Goal: Navigation & Orientation: Find specific page/section

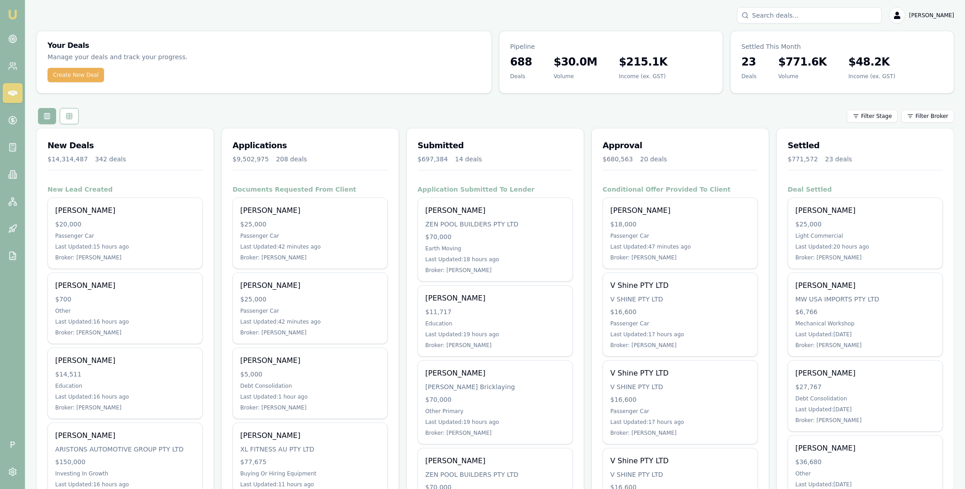
click at [16, 40] on circle at bounding box center [13, 39] width 8 height 8
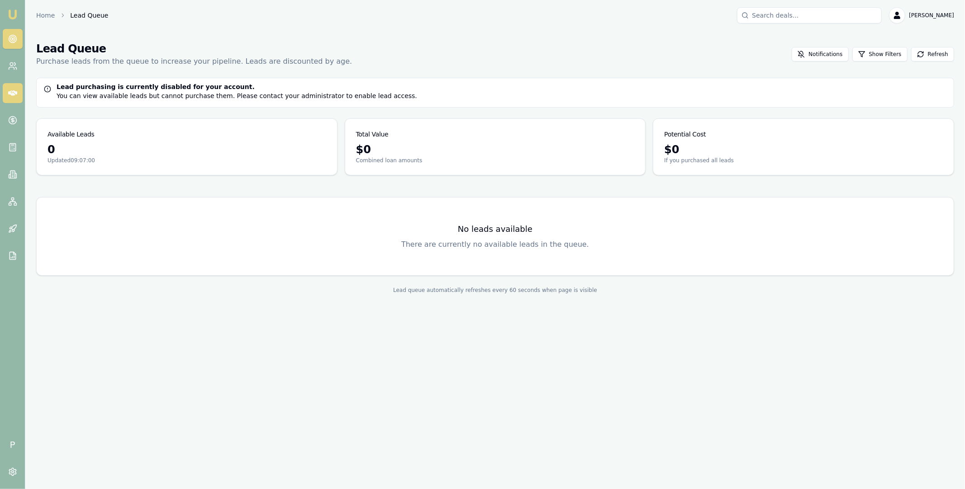
click at [15, 96] on icon at bounding box center [12, 93] width 9 height 9
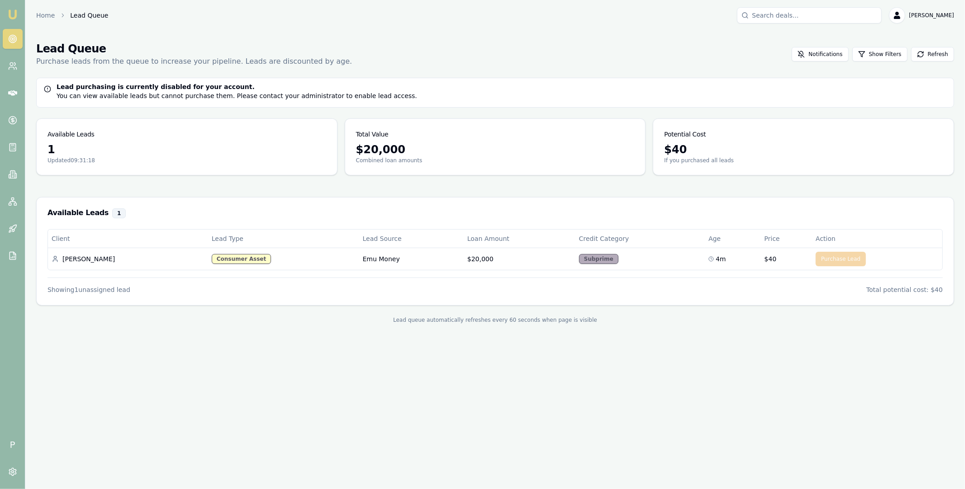
click at [201, 324] on main "Lead Queue Purchase leads from the queue to increase your pipeline. Leads are d…" at bounding box center [494, 183] width 939 height 304
click at [58, 184] on main "Lead Queue Purchase leads from the queue to increase your pipeline. Leads are d…" at bounding box center [494, 183] width 939 height 304
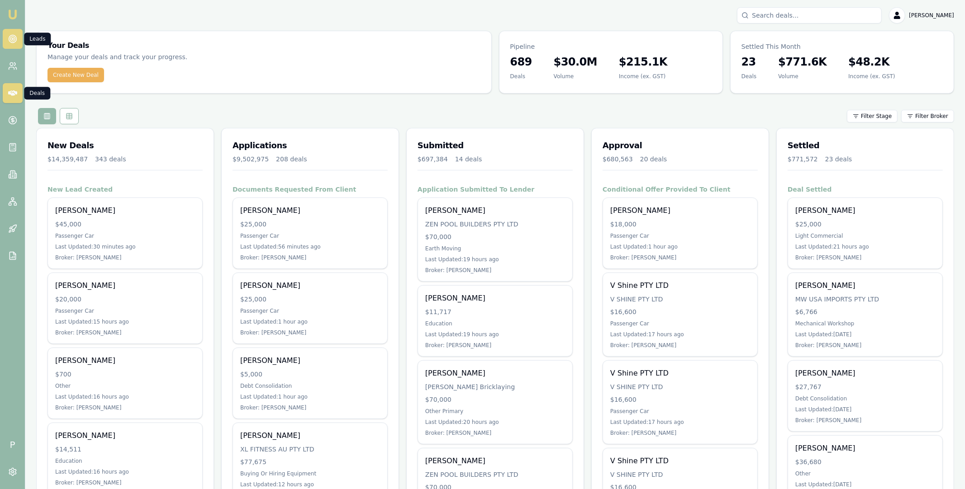
click at [11, 40] on icon at bounding box center [12, 38] width 9 height 9
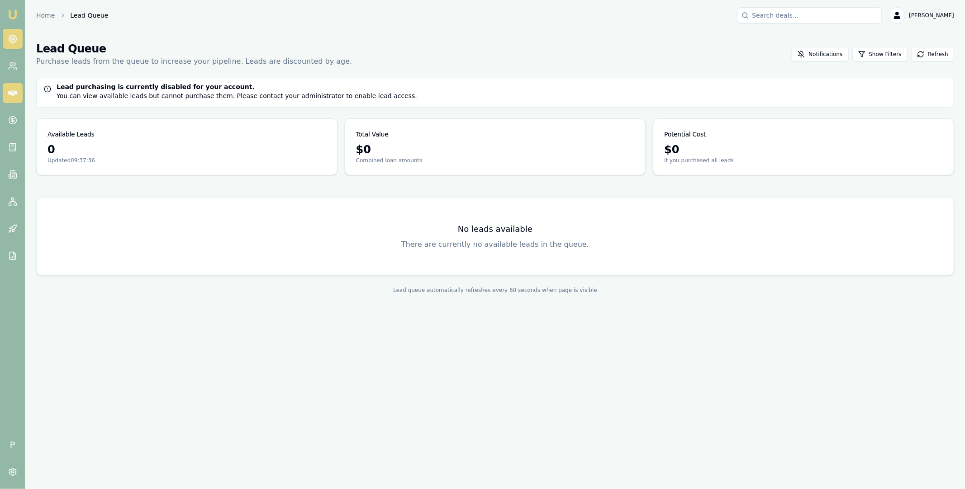
click at [12, 95] on icon at bounding box center [12, 92] width 9 height 5
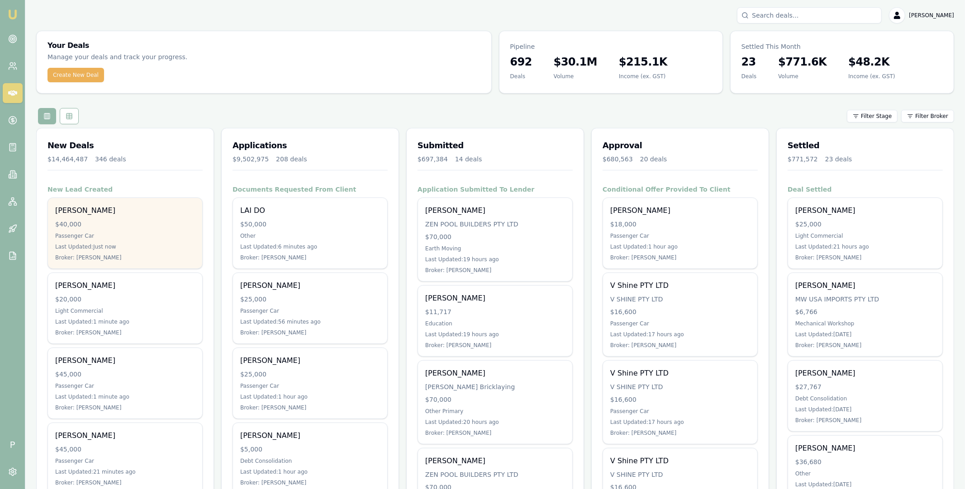
click at [140, 218] on div "Annabelle Isaac $40,000 Passenger Car Last Updated: Just now Broker: Robyn Adams" at bounding box center [125, 233] width 154 height 71
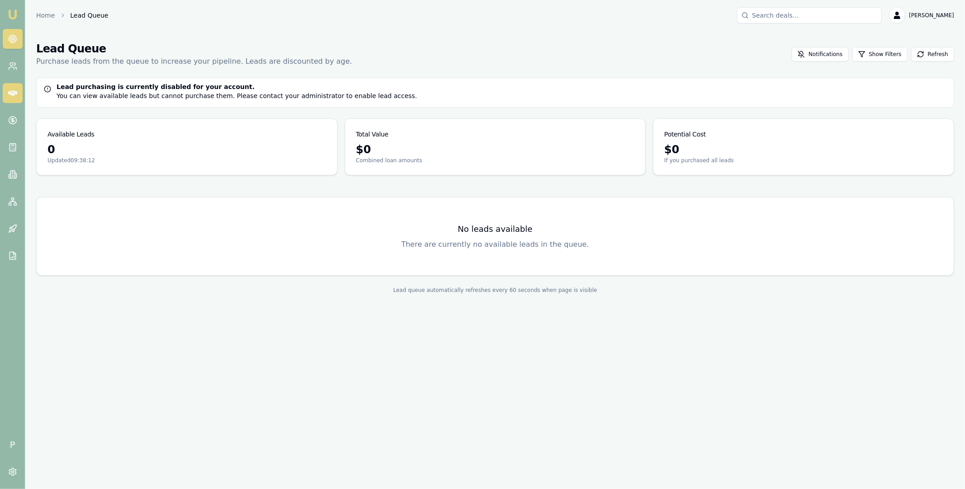
click at [13, 94] on icon at bounding box center [12, 92] width 9 height 5
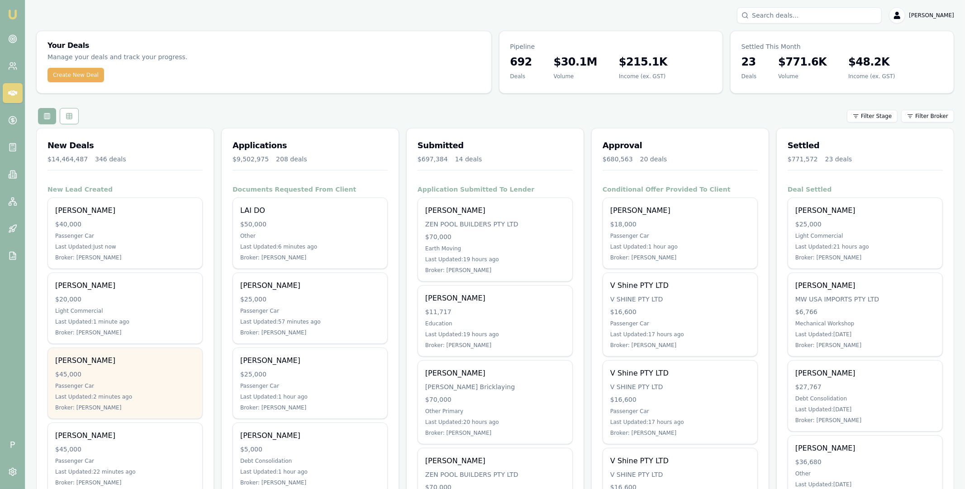
click at [142, 372] on div "$45,000" at bounding box center [125, 374] width 140 height 9
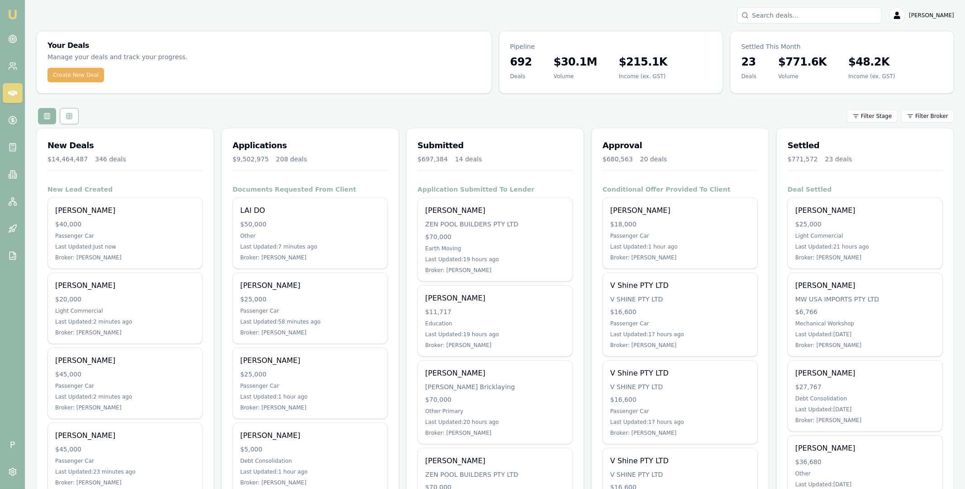
click at [128, 111] on div "Filter Stage Filter Broker" at bounding box center [495, 116] width 918 height 16
click at [10, 38] on circle at bounding box center [12, 39] width 5 height 5
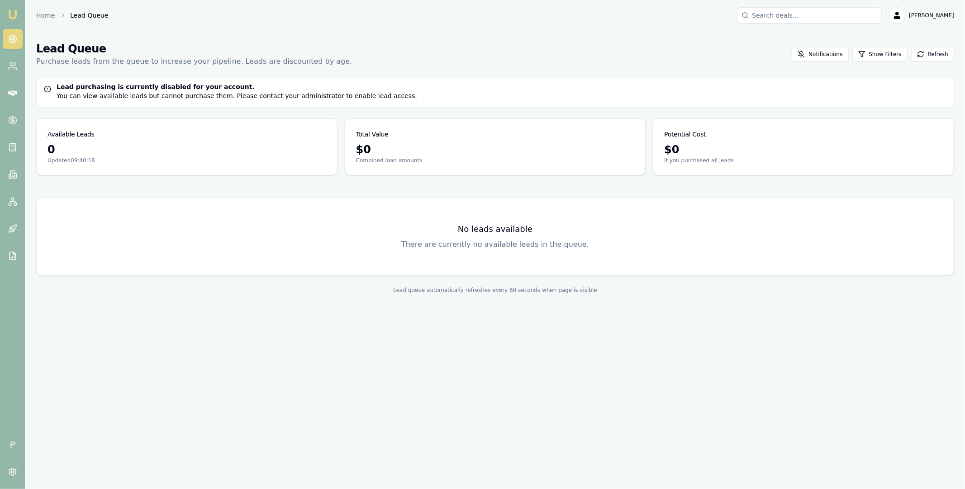
click at [708, 58] on div "Lead Queue Purchase leads from the queue to increase your pipeline. Leads are d…" at bounding box center [495, 54] width 918 height 25
click at [17, 93] on link at bounding box center [13, 93] width 20 height 20
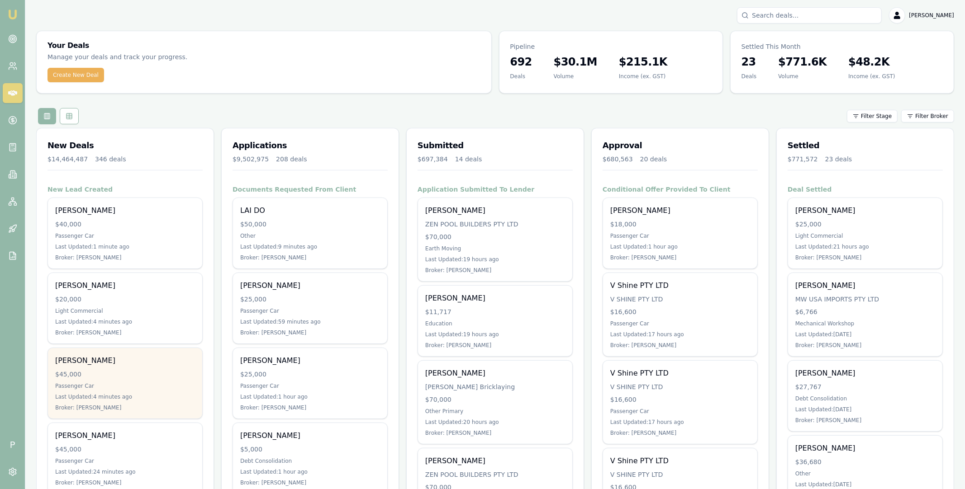
click at [139, 371] on div "$45,000" at bounding box center [125, 374] width 140 height 9
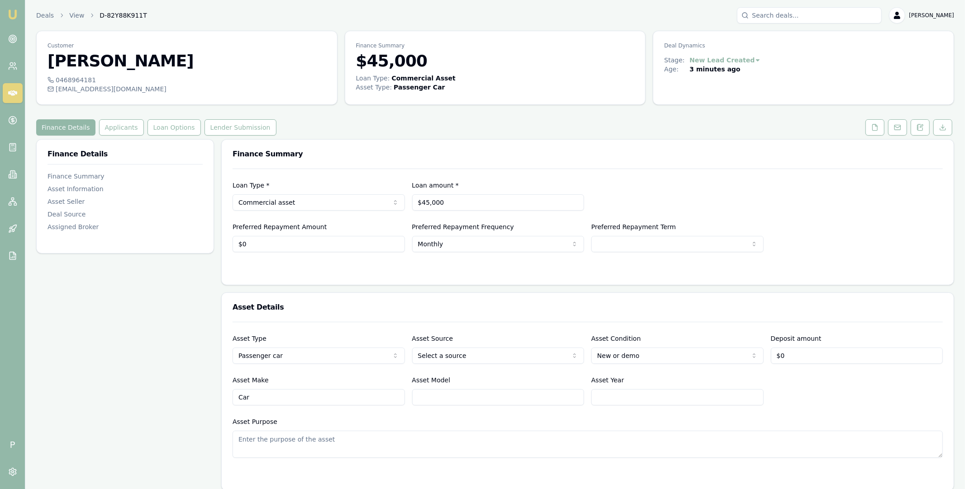
click at [169, 14] on div "Deals View D-82Y88K911T Matt Leeburn" at bounding box center [495, 15] width 918 height 16
click at [15, 95] on icon at bounding box center [12, 93] width 9 height 9
